Goal: Task Accomplishment & Management: Use online tool/utility

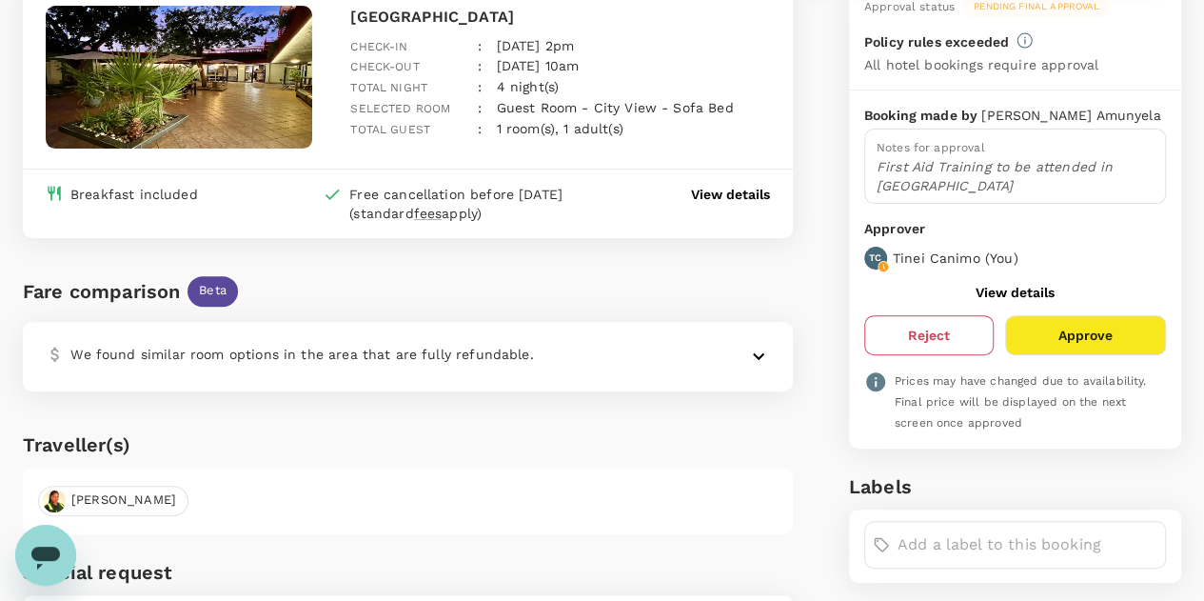
scroll to position [188, 0]
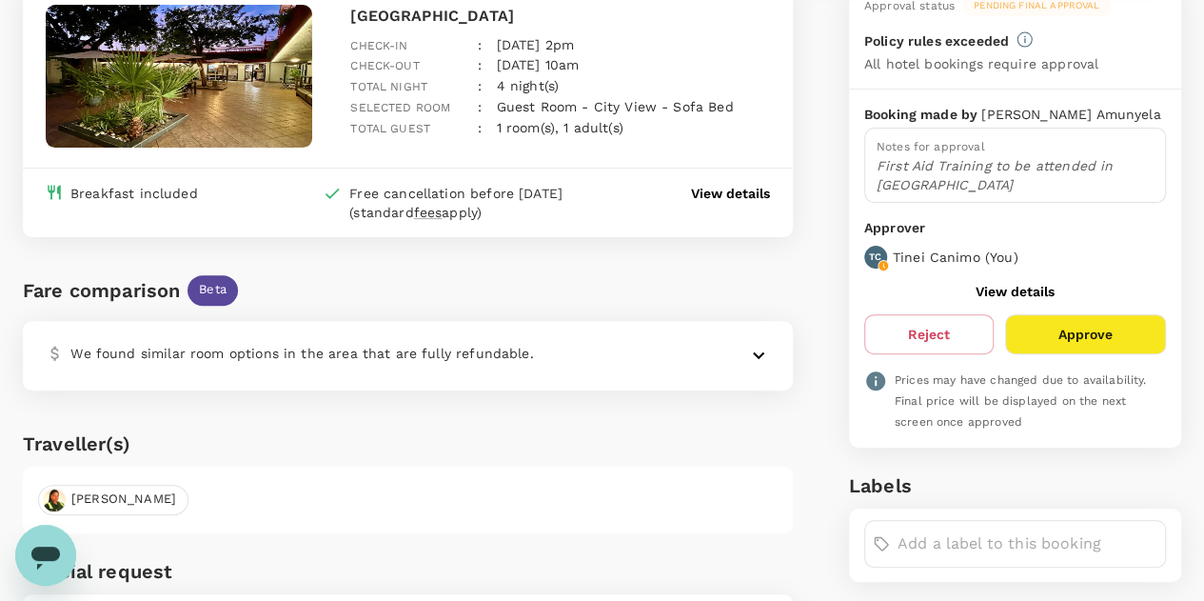
click at [939, 552] on div "​" at bounding box center [1015, 544] width 302 height 48
click at [937, 539] on input "text" at bounding box center [1028, 543] width 260 height 30
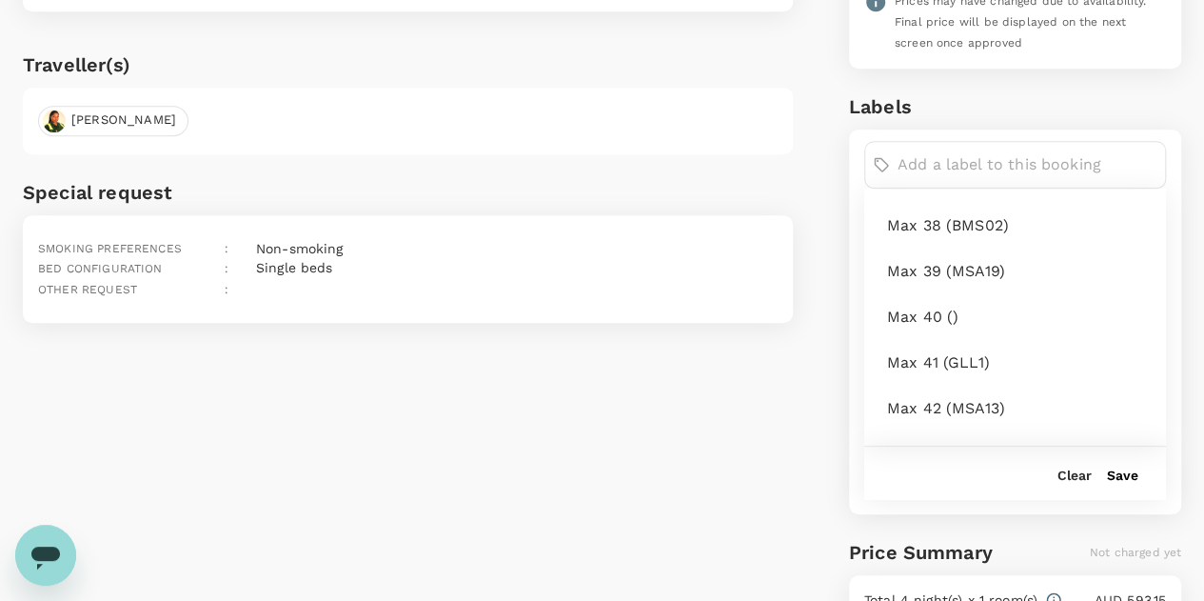
scroll to position [1997, 0]
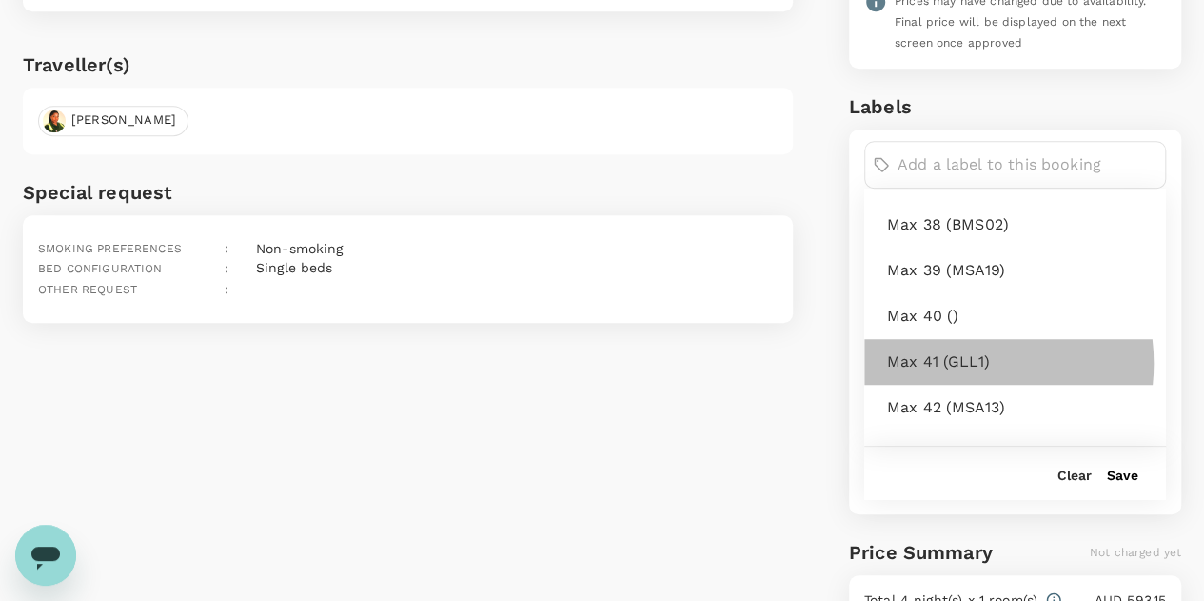
click at [946, 356] on span "Max 41 (GLL1)" at bounding box center [1019, 361] width 264 height 23
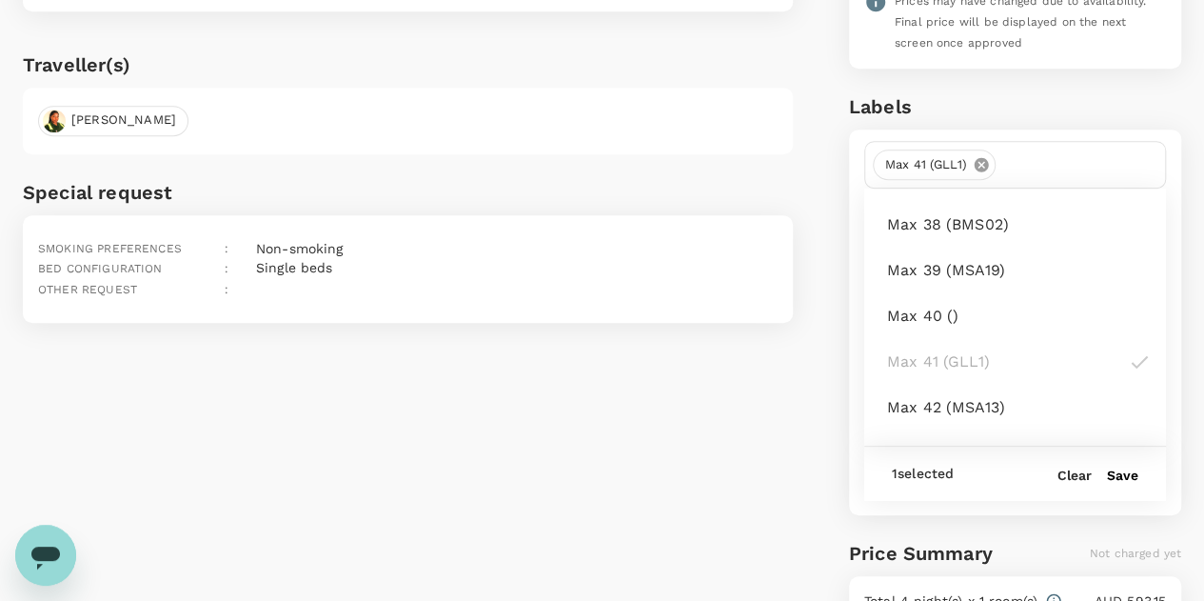
click at [1127, 467] on button "Save" at bounding box center [1122, 474] width 31 height 15
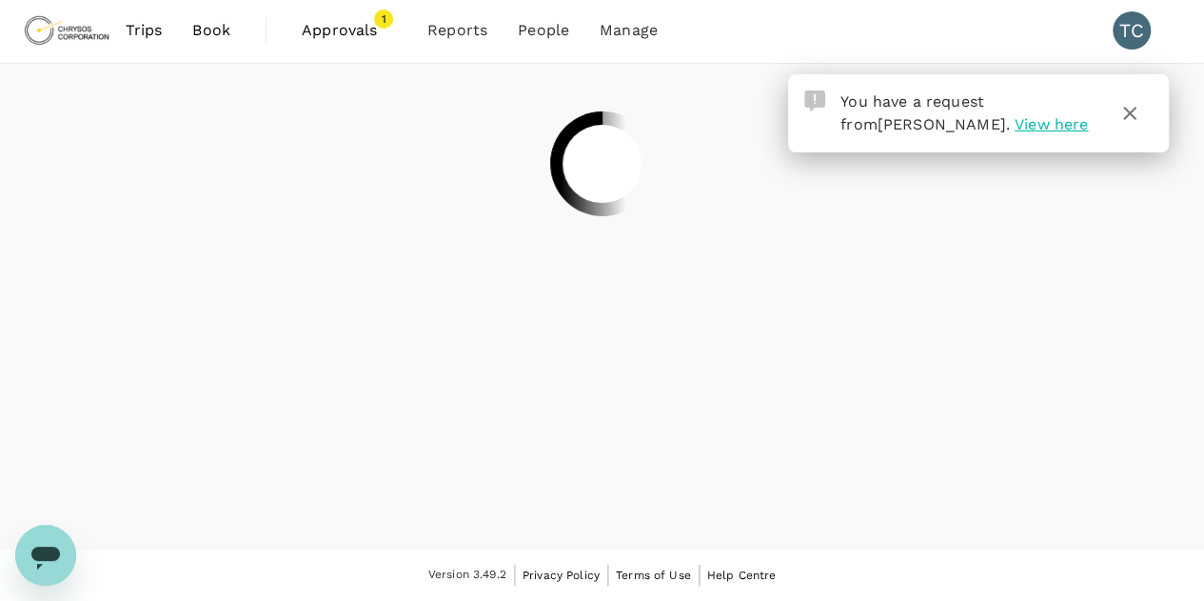
scroll to position [0, 0]
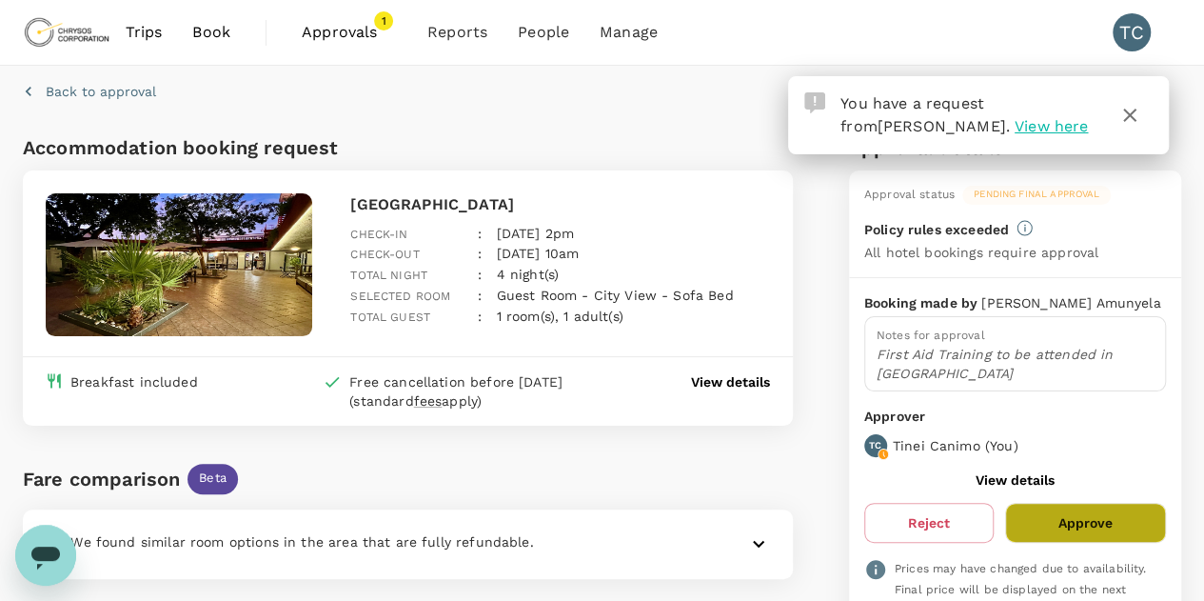
click at [1074, 510] on button "Approve" at bounding box center [1085, 523] width 161 height 40
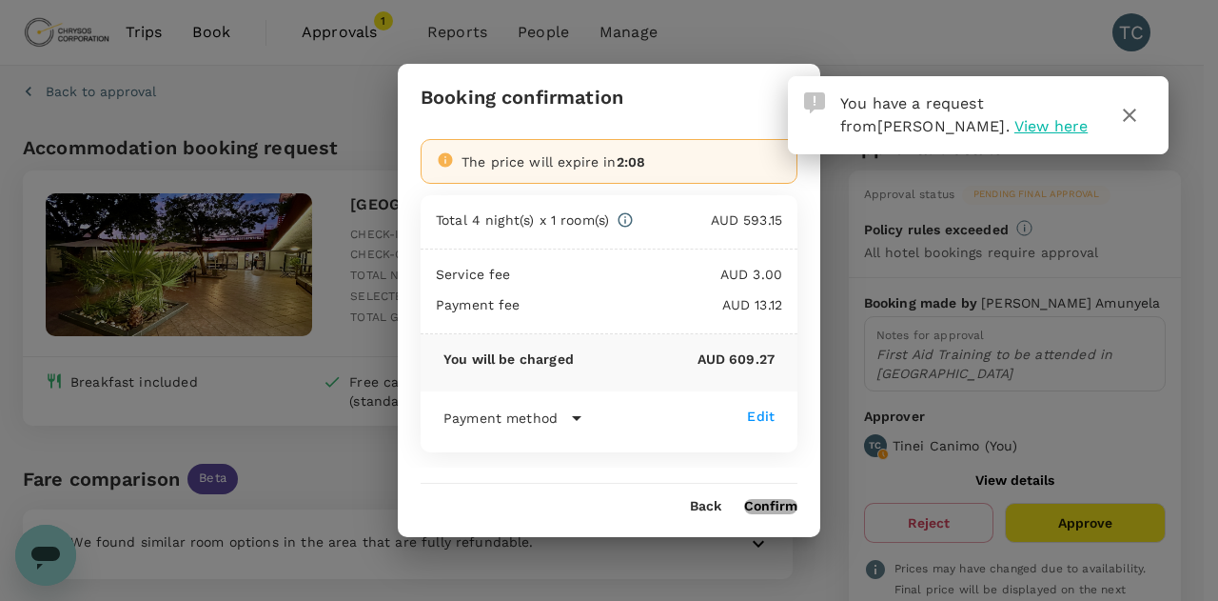
click at [761, 504] on button "Confirm" at bounding box center [770, 506] width 53 height 15
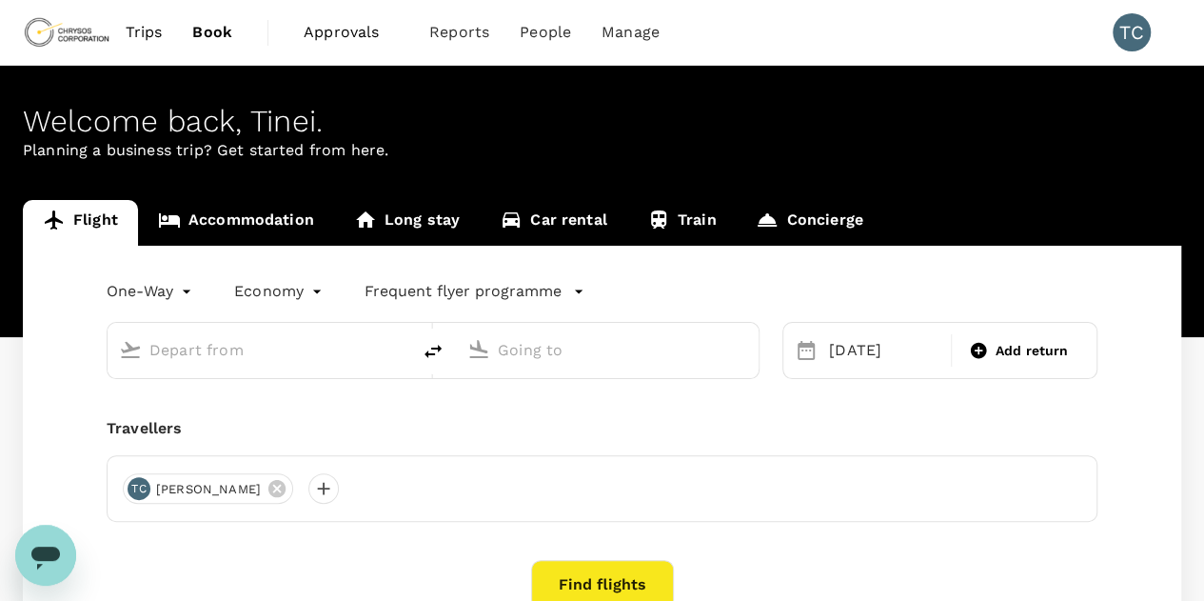
type input "[GEOGRAPHIC_DATA] ([GEOGRAPHIC_DATA])"
type input "[PERSON_NAME] Int'l (ABJ)"
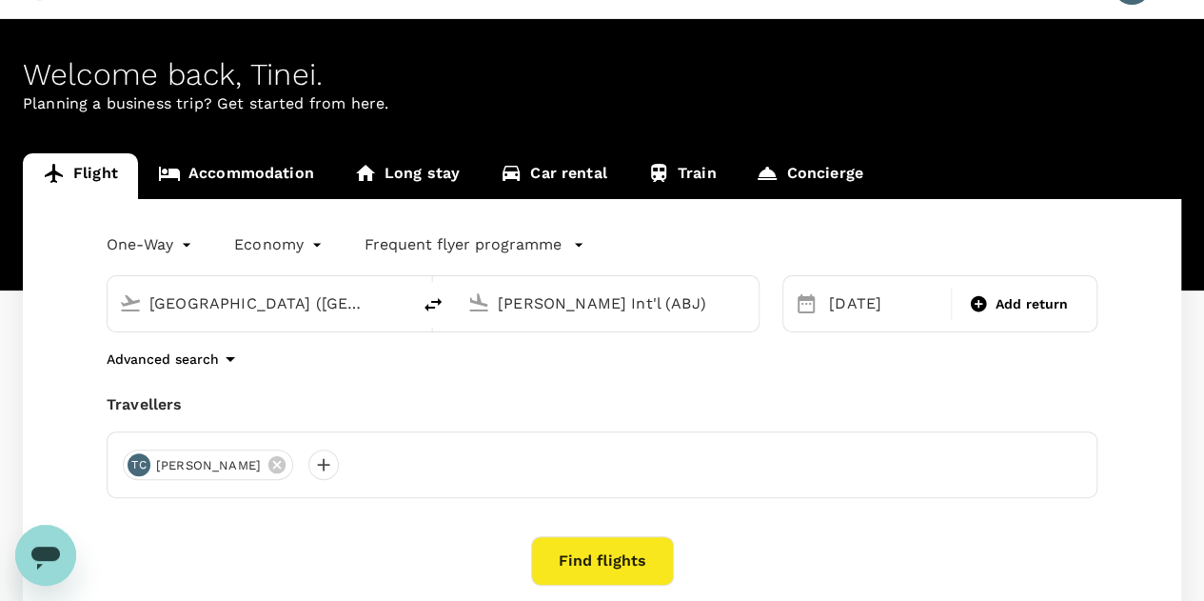
scroll to position [36, 0]
